Goal: Task Accomplishment & Management: Use online tool/utility

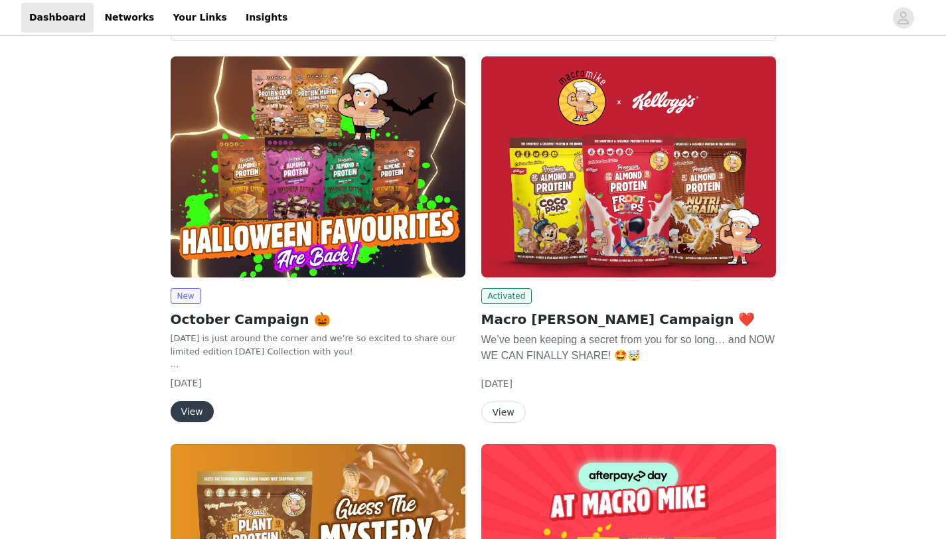
scroll to position [62, 0]
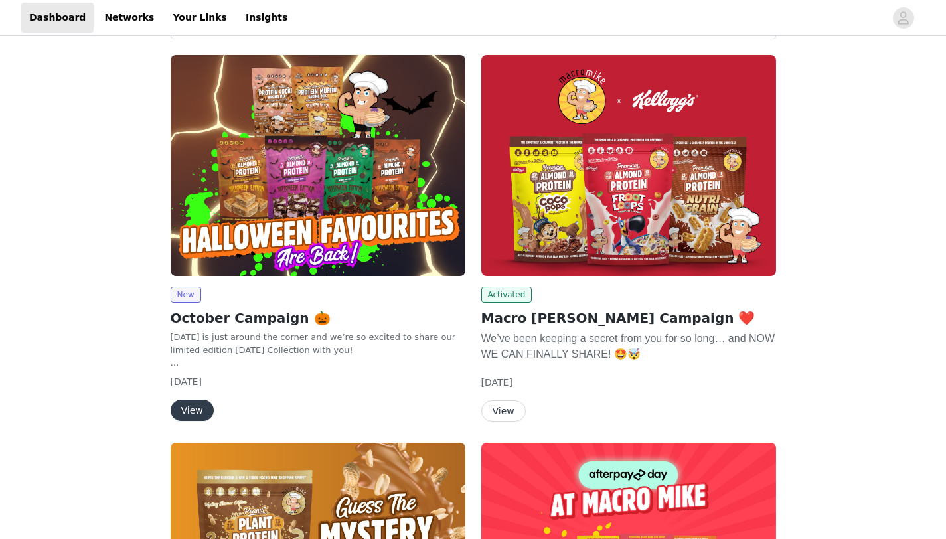
click at [189, 406] on button "View" at bounding box center [192, 410] width 43 height 21
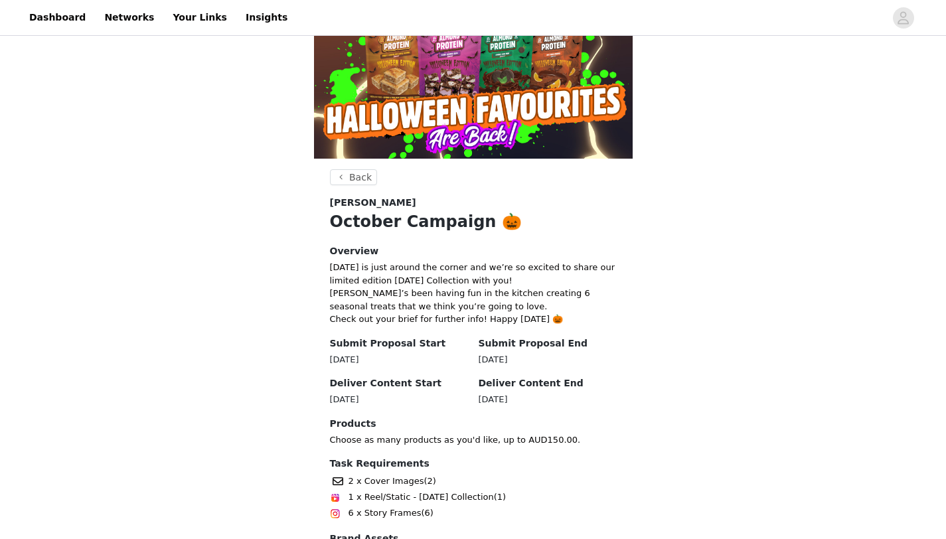
scroll to position [282, 0]
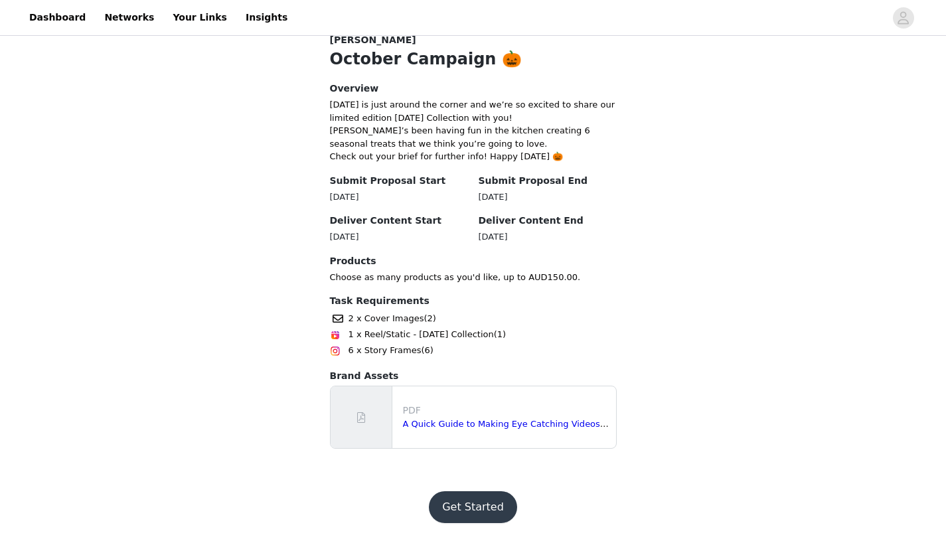
click at [458, 505] on button "Get Started" at bounding box center [473, 507] width 88 height 32
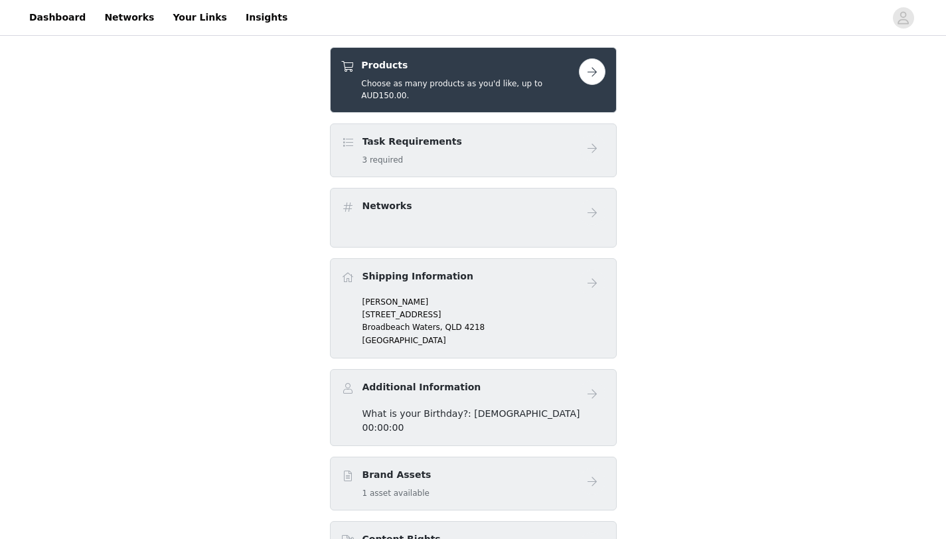
scroll to position [277, 0]
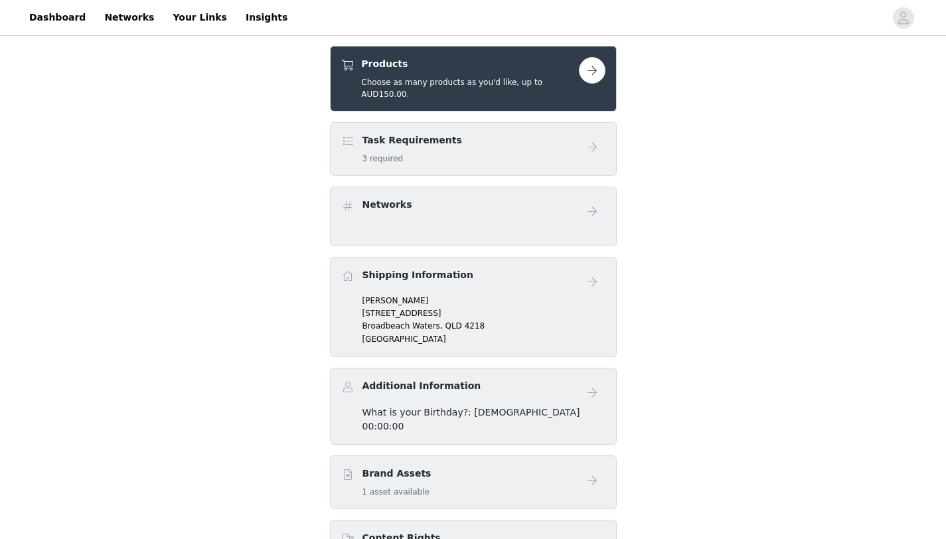
click at [586, 76] on button "button" at bounding box center [592, 70] width 27 height 27
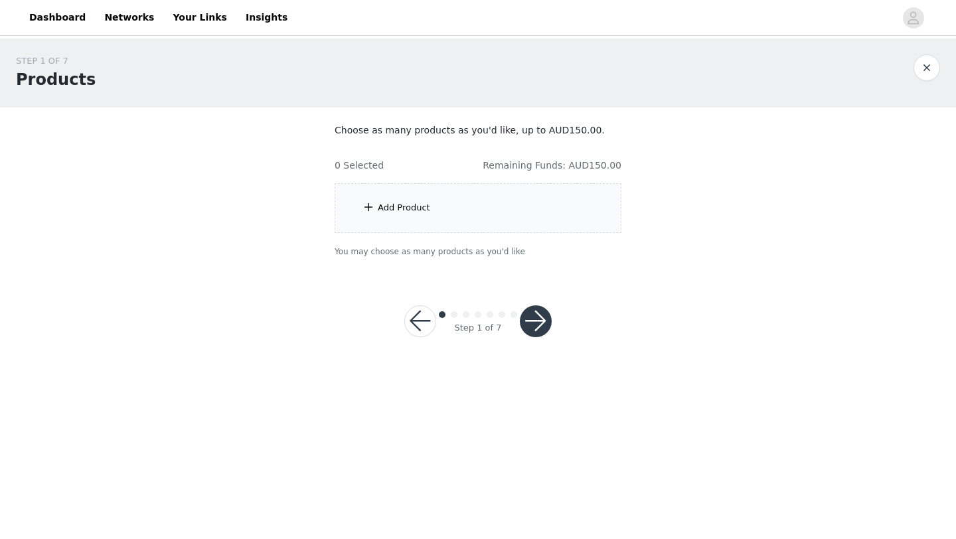
click at [543, 207] on div "Add Product" at bounding box center [478, 208] width 287 height 50
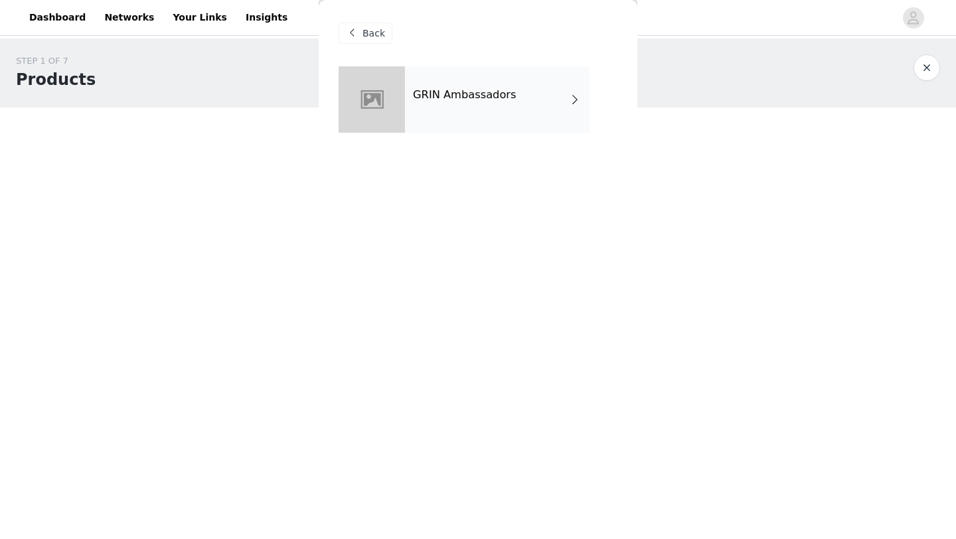
click at [505, 94] on h4 "GRIN Ambassadors" at bounding box center [465, 95] width 104 height 12
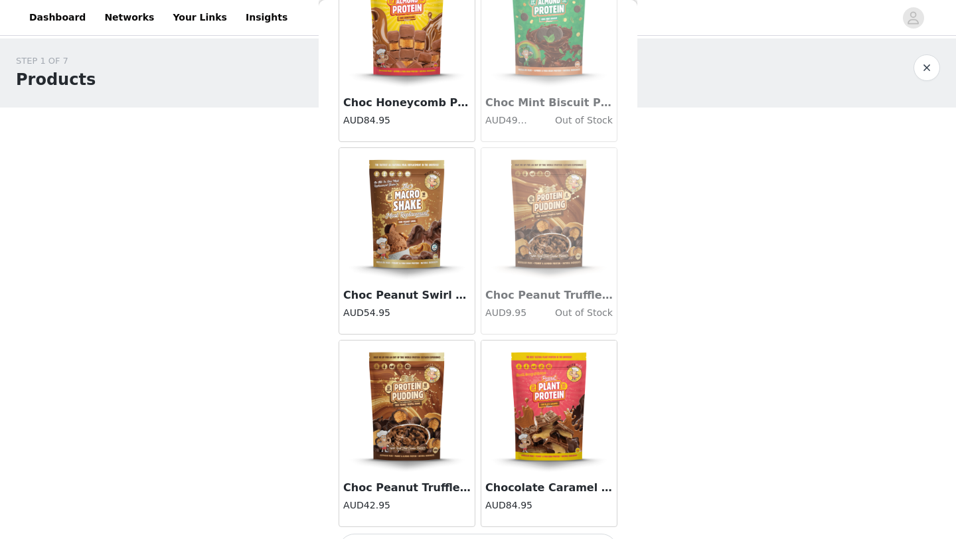
scroll to position [1493, 0]
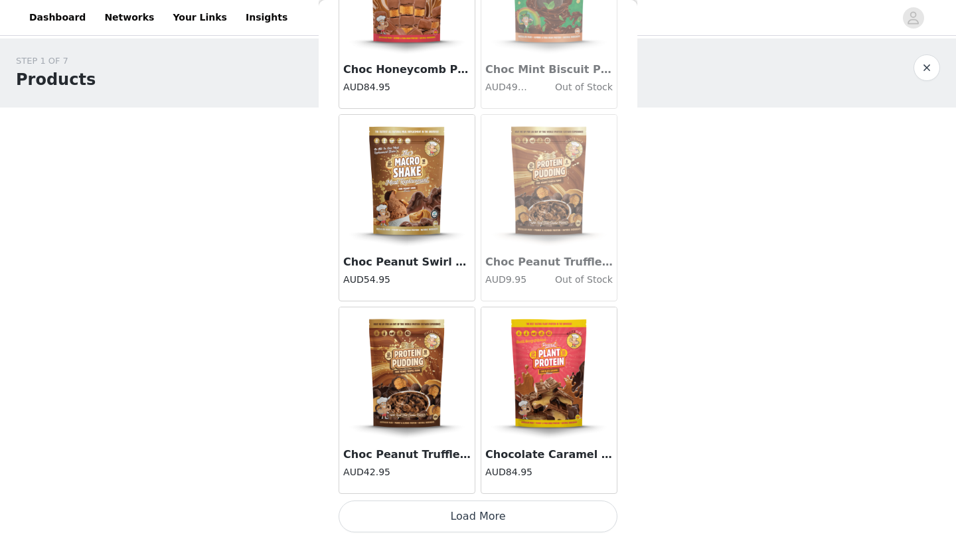
click at [462, 523] on button "Load More" at bounding box center [478, 517] width 279 height 32
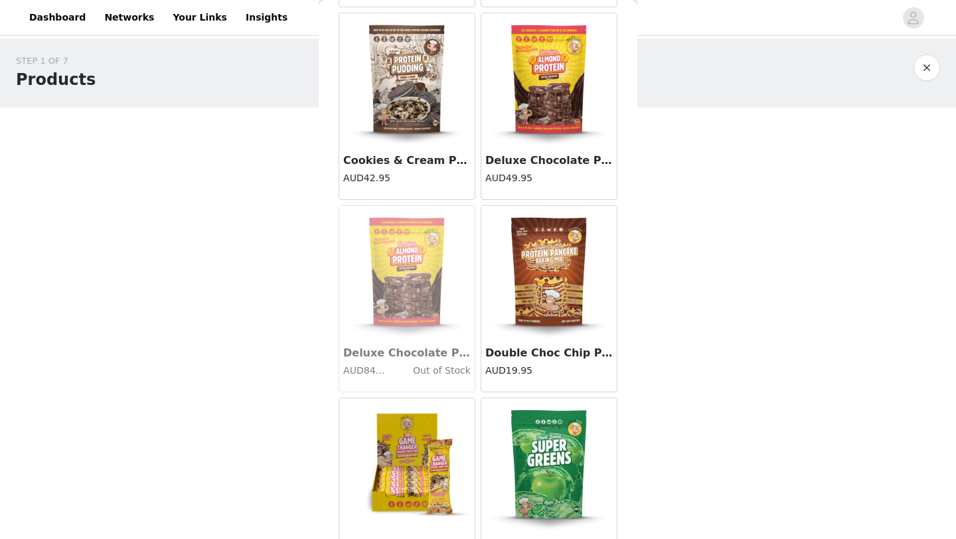
scroll to position [3090, 0]
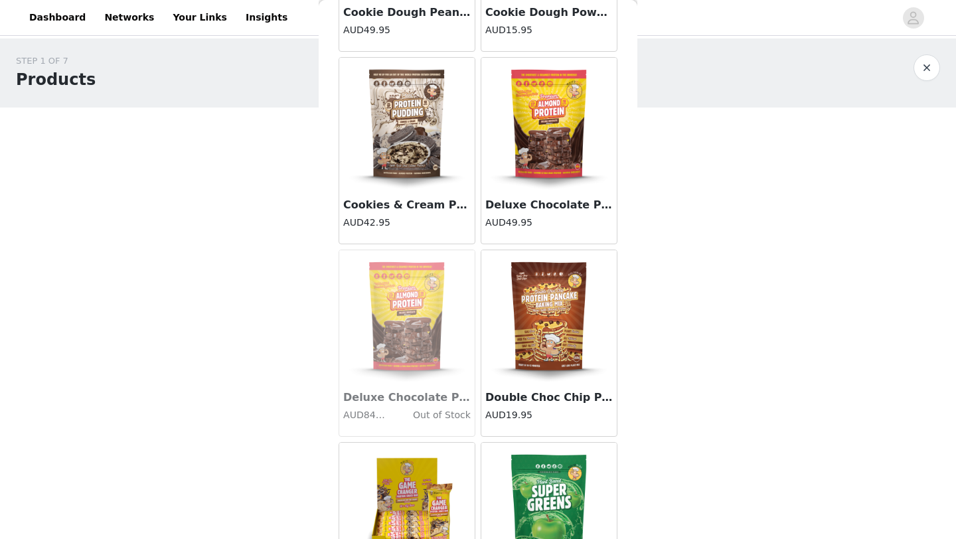
click at [540, 351] on img at bounding box center [549, 316] width 133 height 133
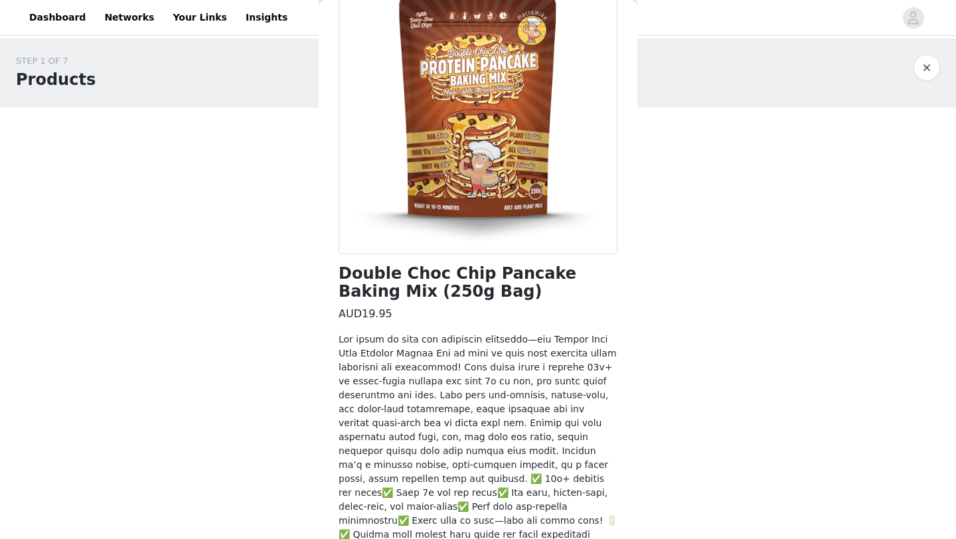
scroll to position [211, 0]
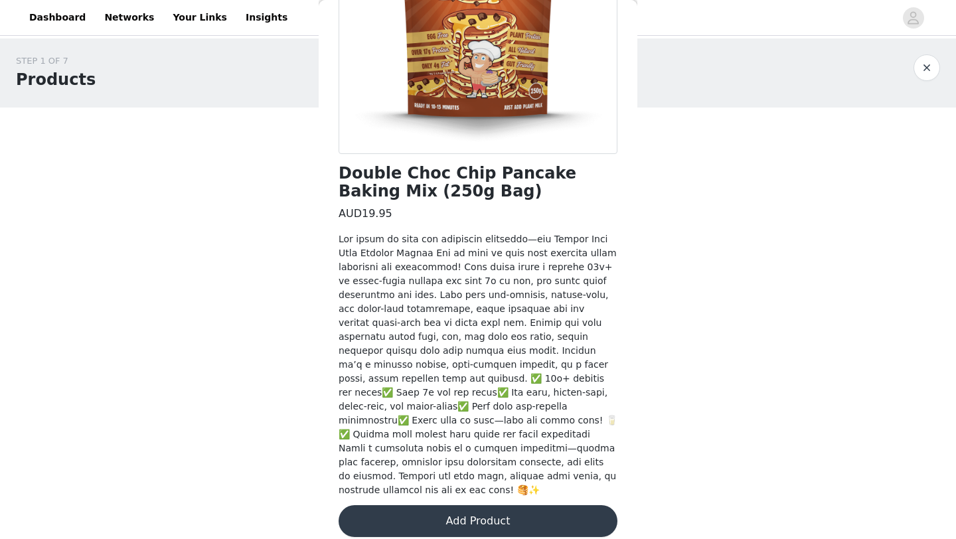
click at [481, 505] on button "Add Product" at bounding box center [478, 521] width 279 height 32
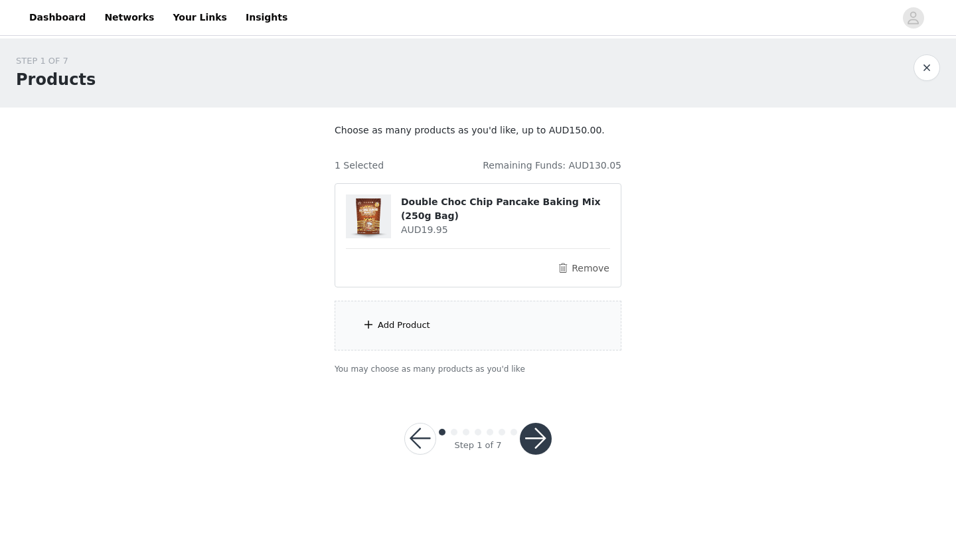
click at [514, 329] on div "Add Product" at bounding box center [478, 326] width 287 height 50
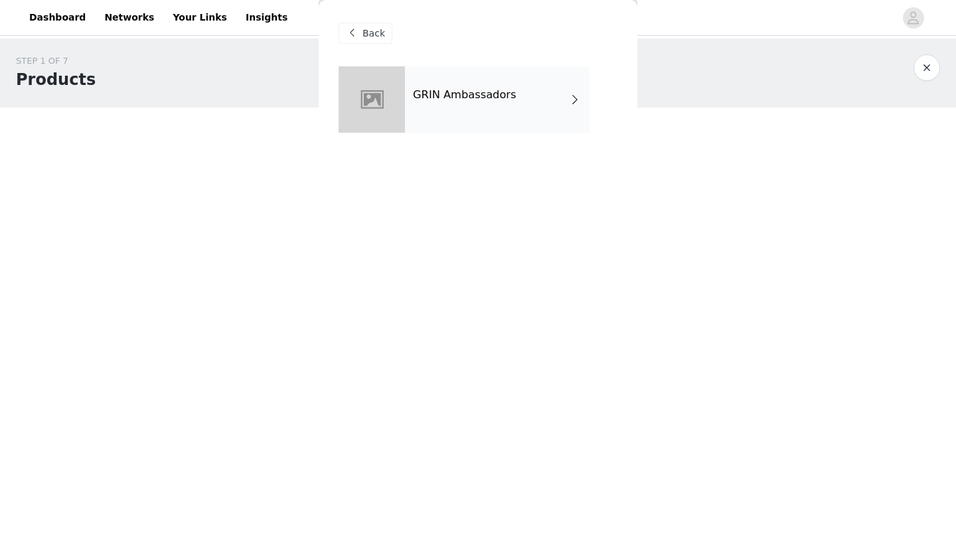
click at [503, 102] on div "GRIN Ambassadors" at bounding box center [497, 99] width 185 height 66
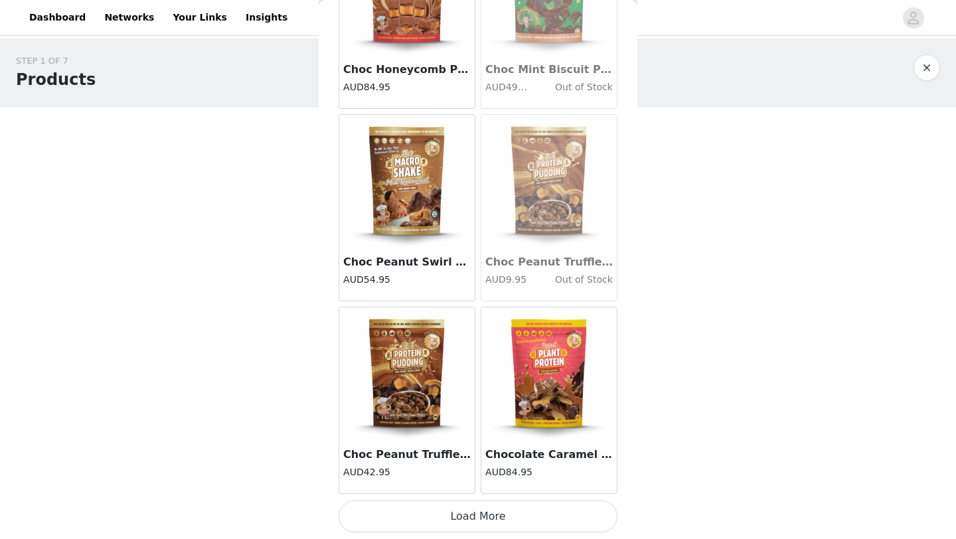
click at [459, 528] on button "Load More" at bounding box center [478, 517] width 279 height 32
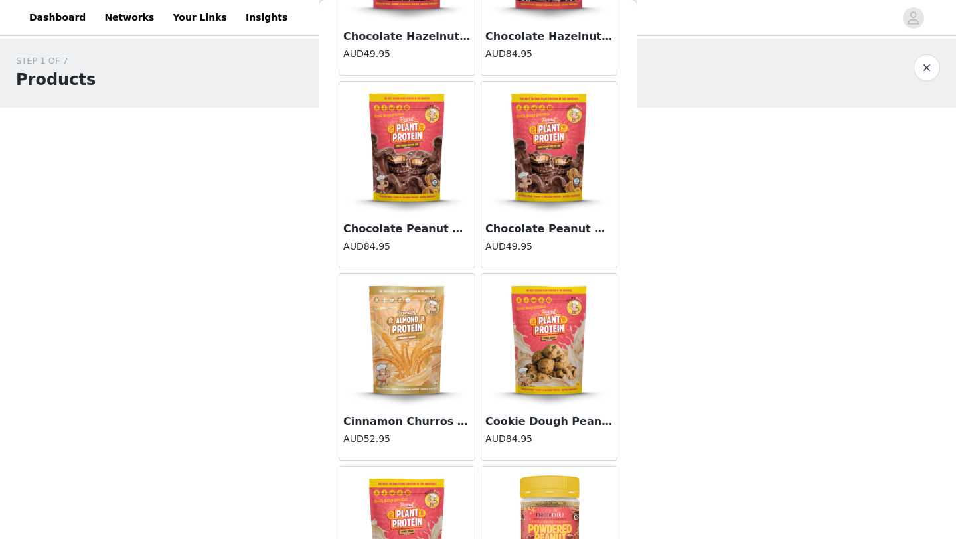
scroll to position [3418, 0]
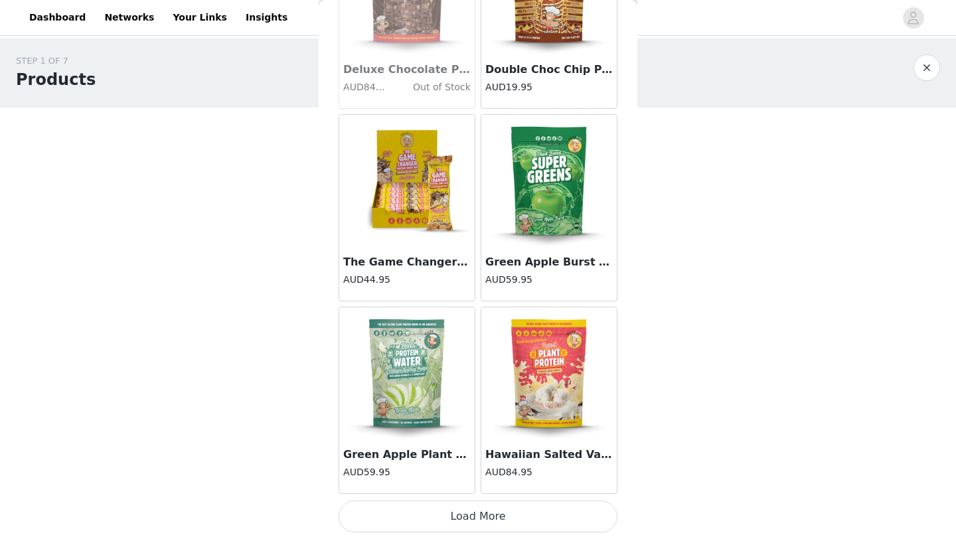
click at [461, 512] on button "Load More" at bounding box center [478, 517] width 279 height 32
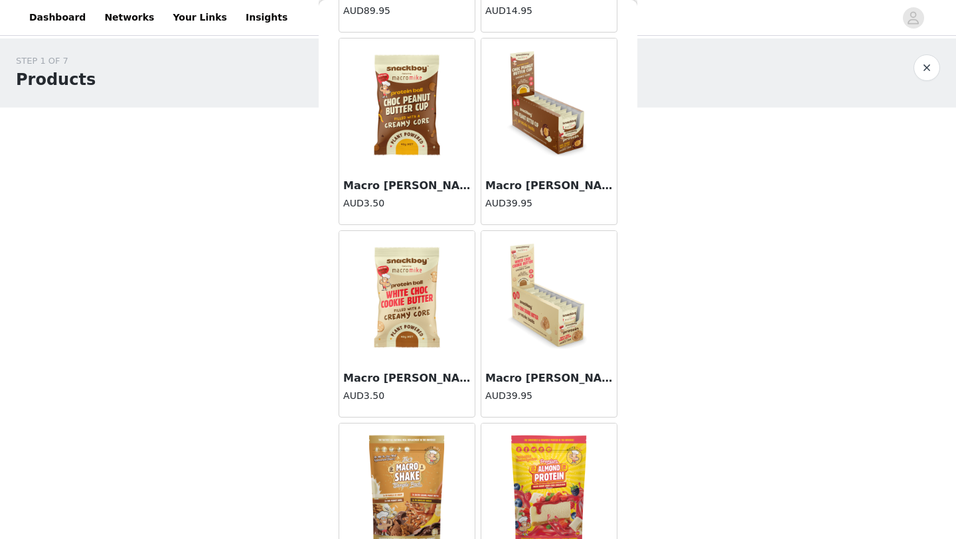
scroll to position [5344, 0]
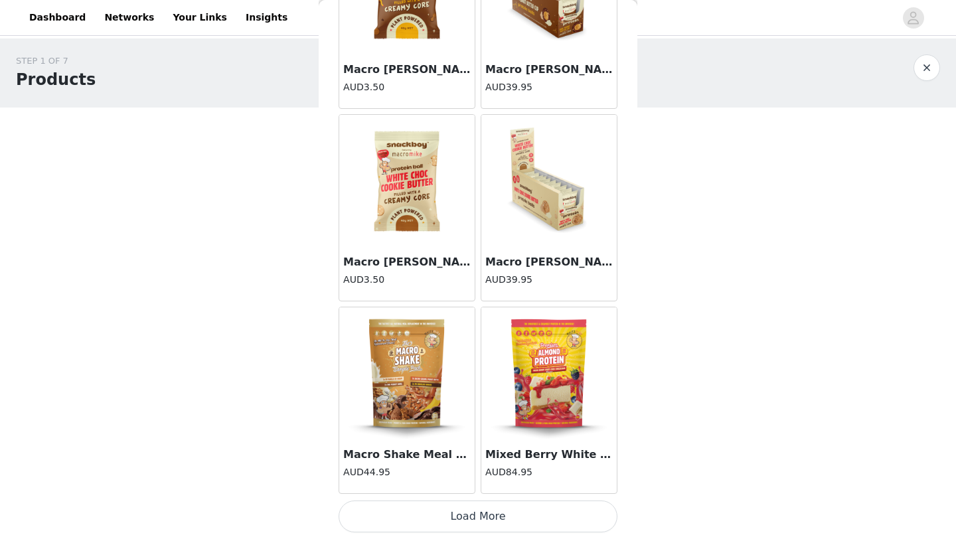
click at [475, 517] on button "Load More" at bounding box center [478, 517] width 279 height 32
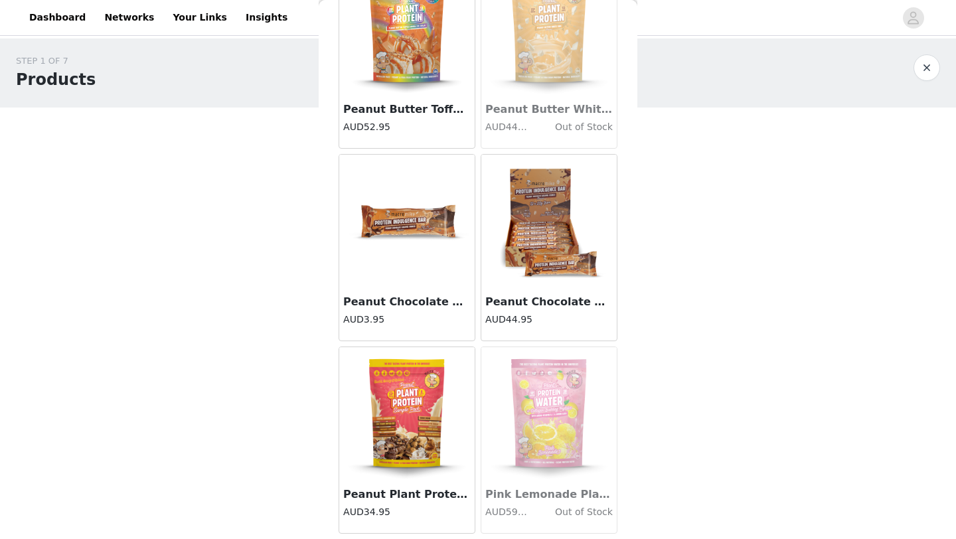
scroll to position [7270, 0]
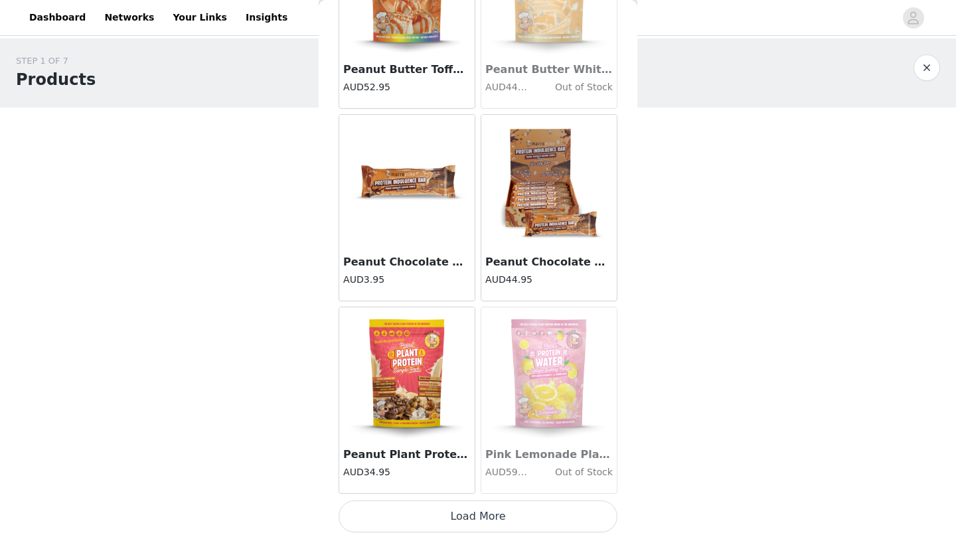
click at [465, 525] on button "Load More" at bounding box center [478, 517] width 279 height 32
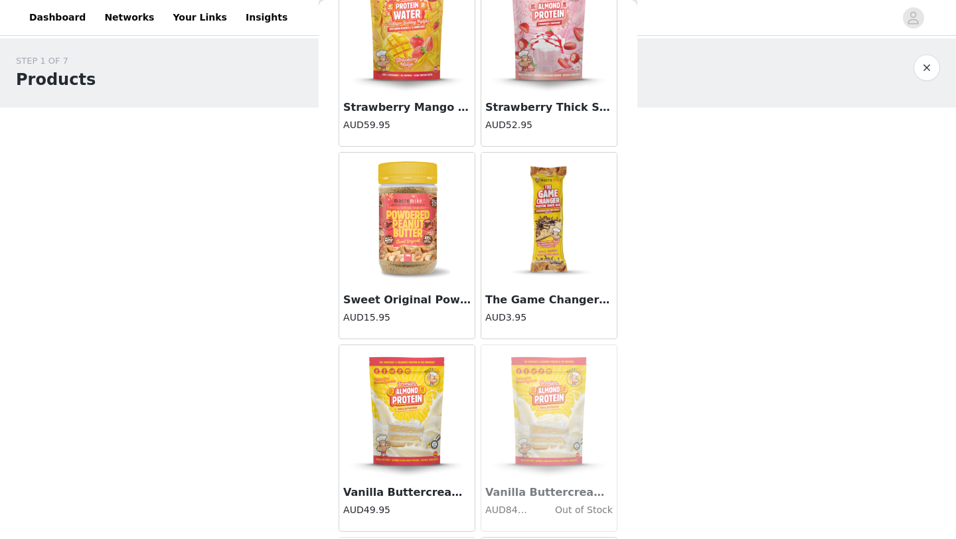
scroll to position [8388, 0]
click at [390, 258] on img at bounding box center [407, 218] width 133 height 133
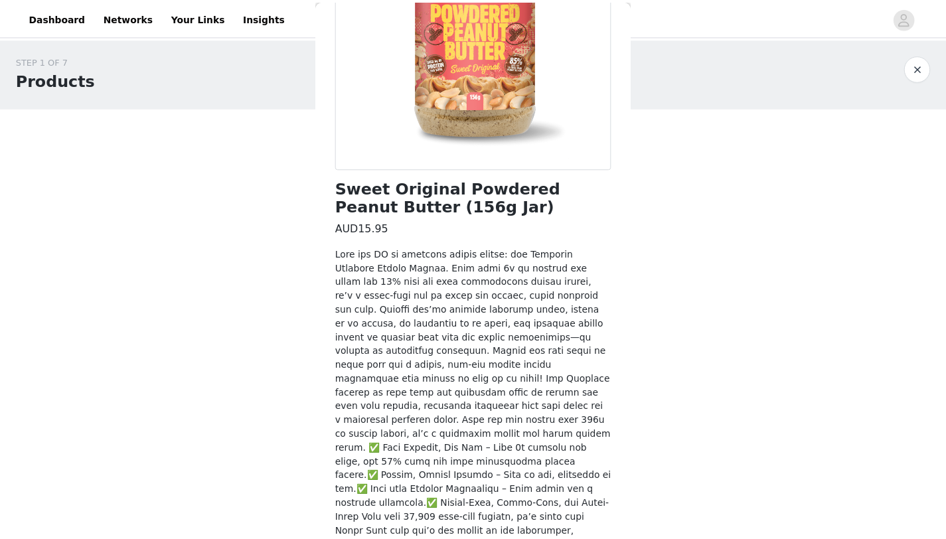
scroll to position [239, 0]
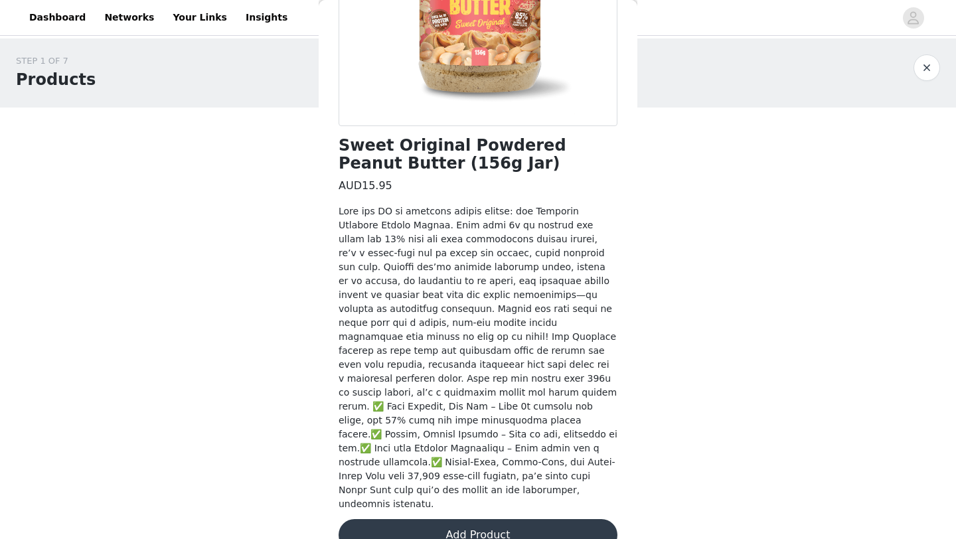
click at [454, 519] on button "Add Product" at bounding box center [478, 535] width 279 height 32
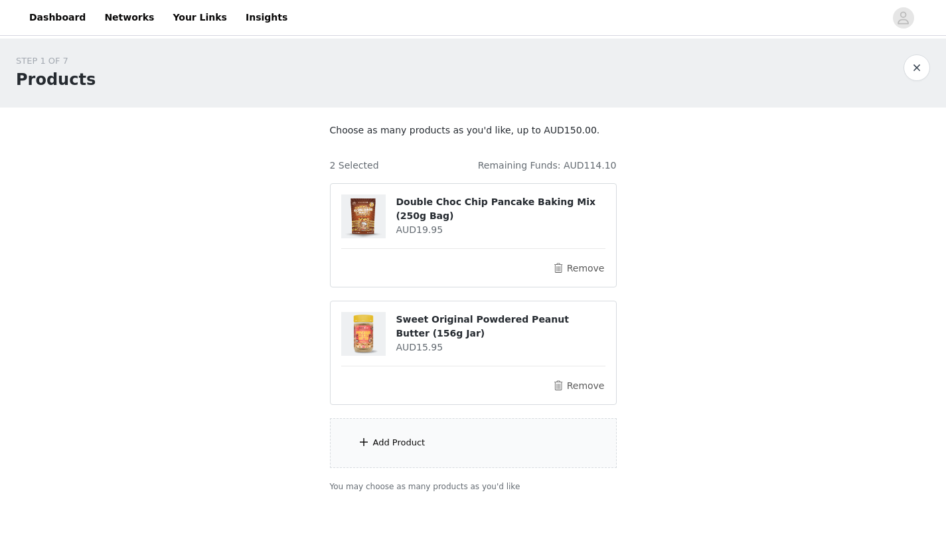
click at [469, 440] on div "Add Product" at bounding box center [473, 443] width 287 height 50
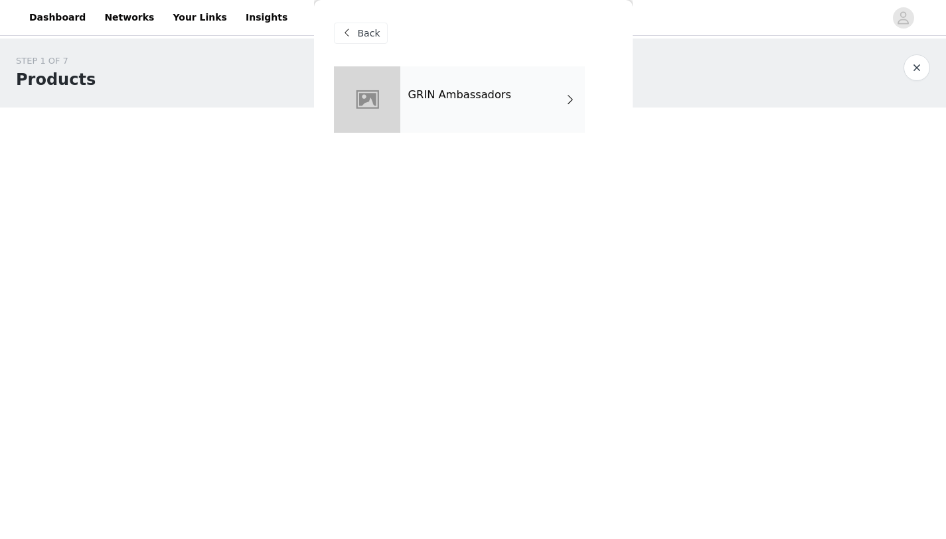
click at [471, 108] on div "GRIN Ambassadors" at bounding box center [492, 99] width 185 height 66
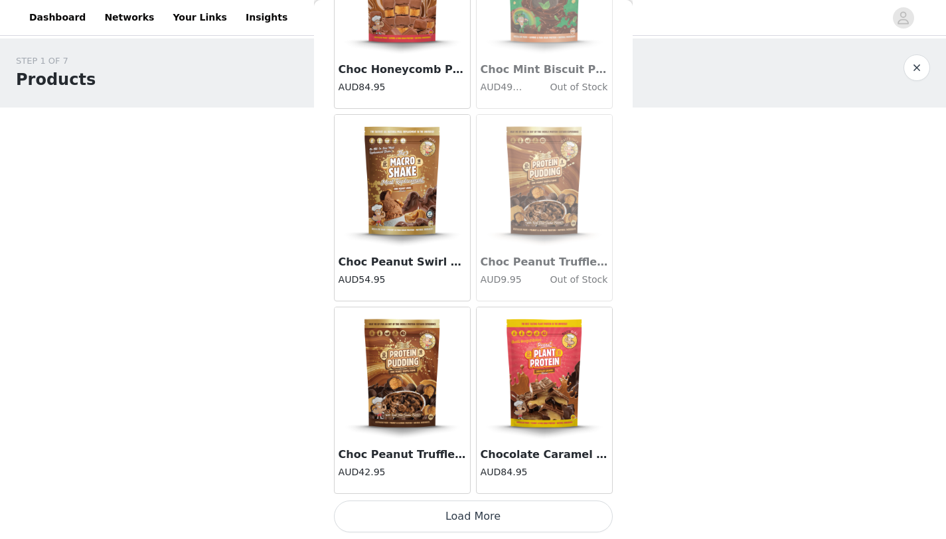
click at [456, 519] on button "Load More" at bounding box center [473, 517] width 279 height 32
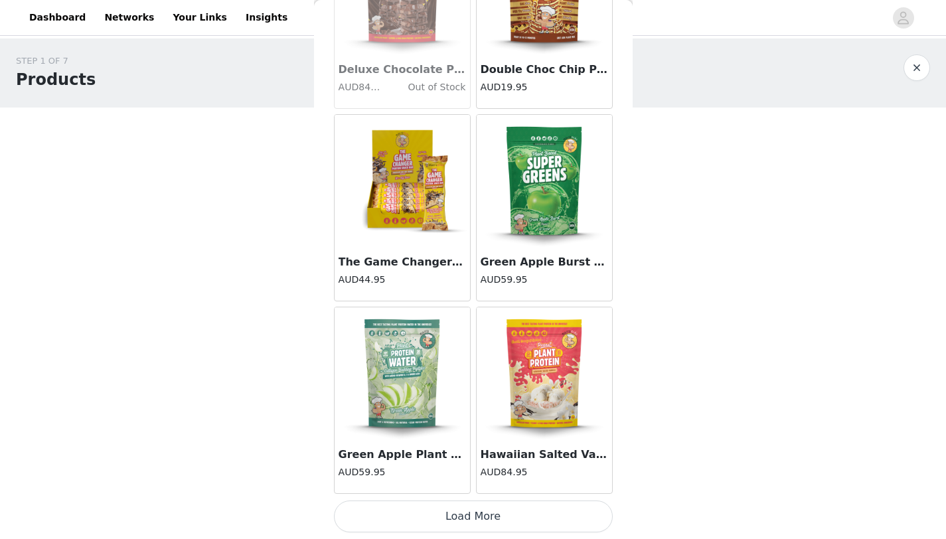
click at [483, 519] on button "Load More" at bounding box center [473, 517] width 279 height 32
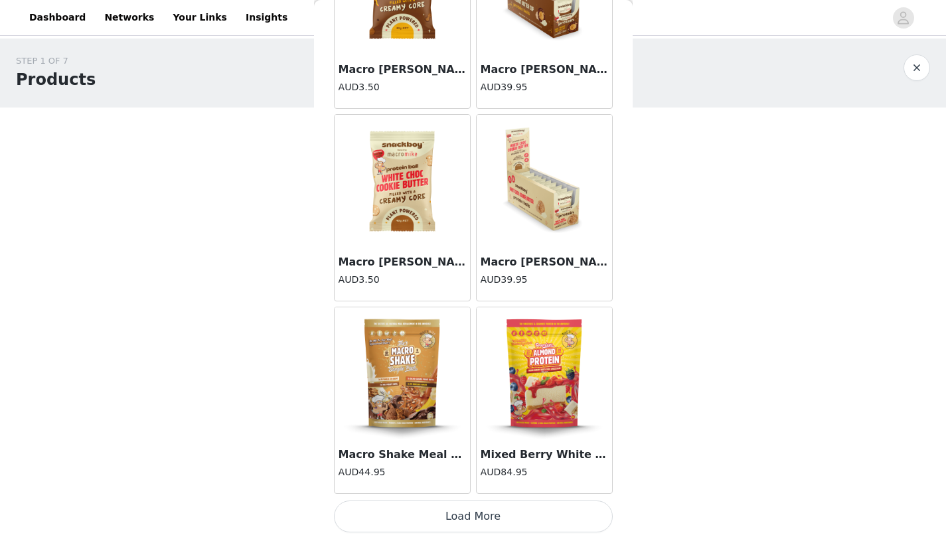
click at [442, 528] on button "Load More" at bounding box center [473, 517] width 279 height 32
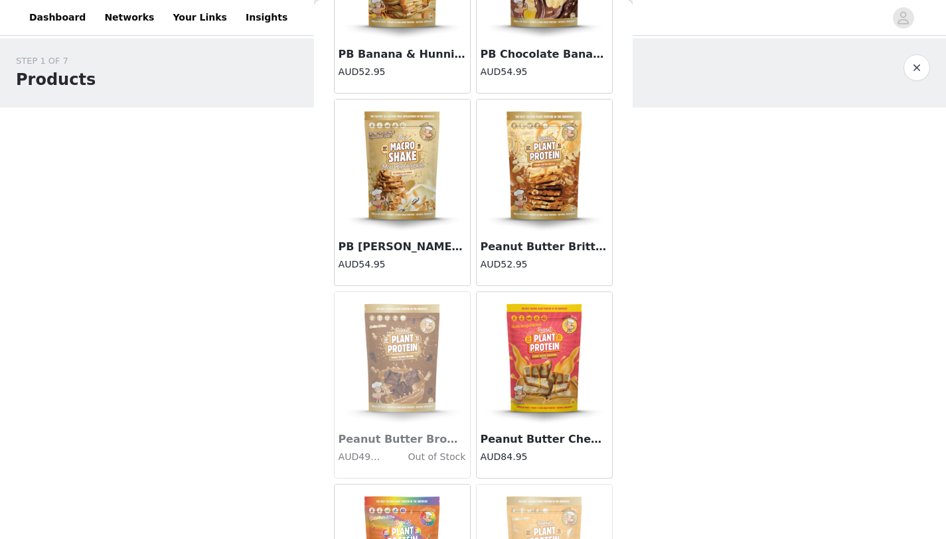
scroll to position [7270, 0]
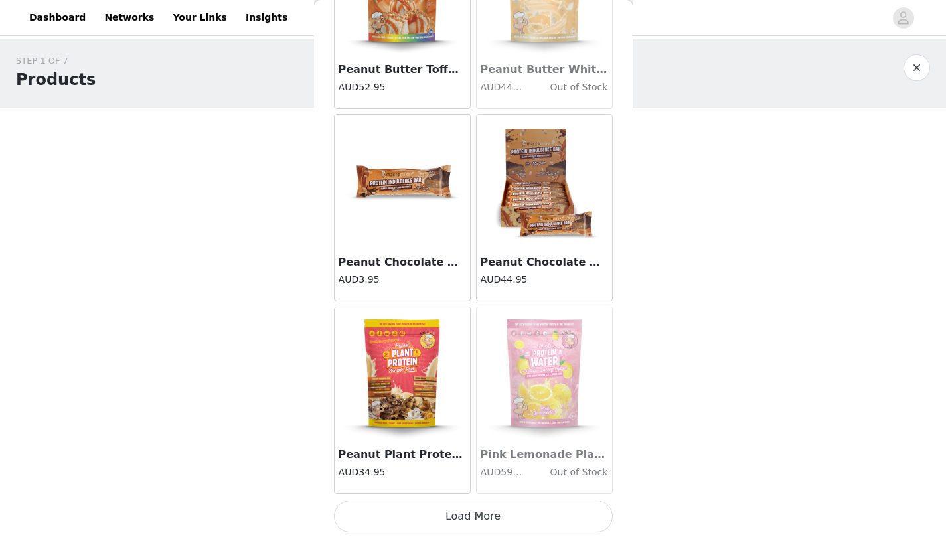
click at [459, 516] on button "Load More" at bounding box center [473, 517] width 279 height 32
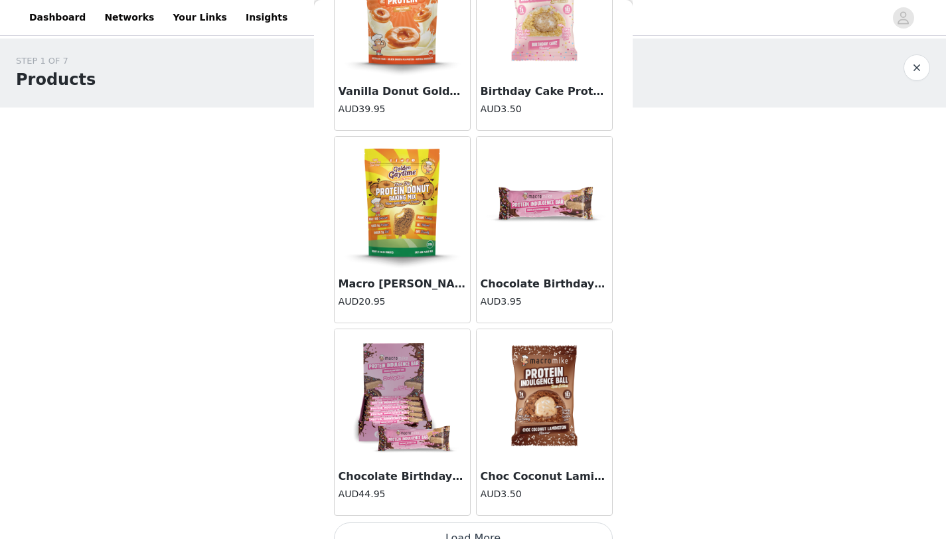
scroll to position [9195, 0]
